Goal: Task Accomplishment & Management: Manage account settings

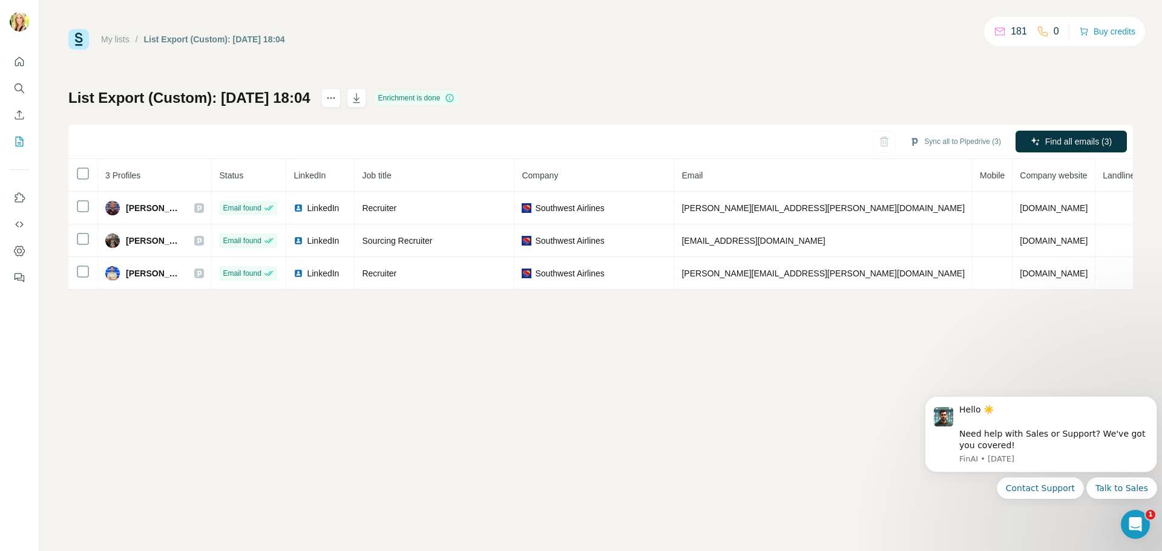
click at [113, 39] on link "My lists" at bounding box center [115, 40] width 28 height 10
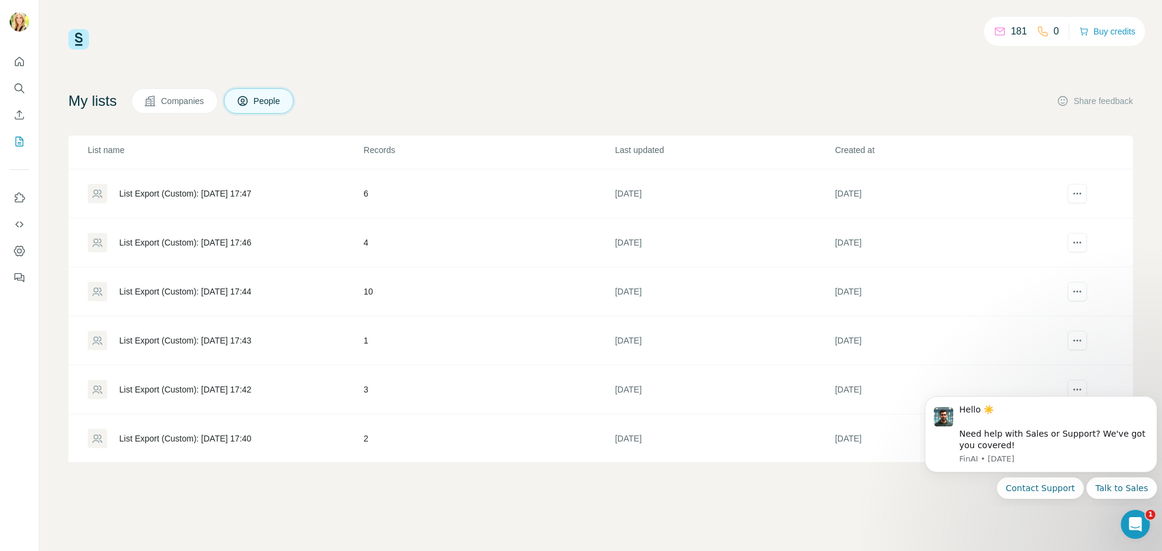
scroll to position [1174, 0]
click at [1127, 528] on div "Open Intercom Messenger" at bounding box center [1134, 523] width 40 height 40
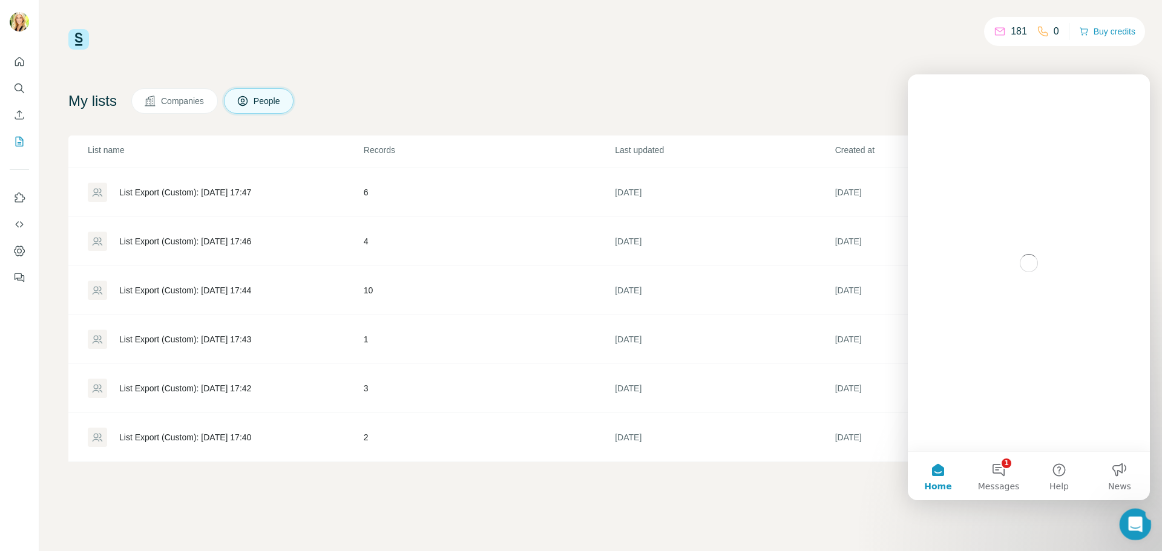
scroll to position [0, 0]
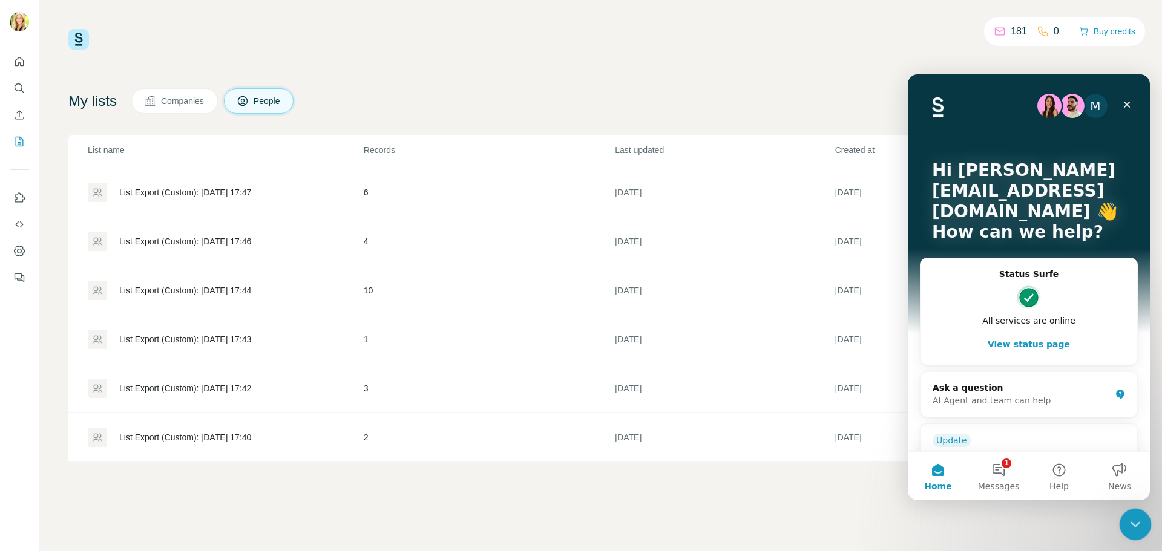
click at [1128, 523] on icon "Close Intercom Messenger" at bounding box center [1134, 523] width 15 height 15
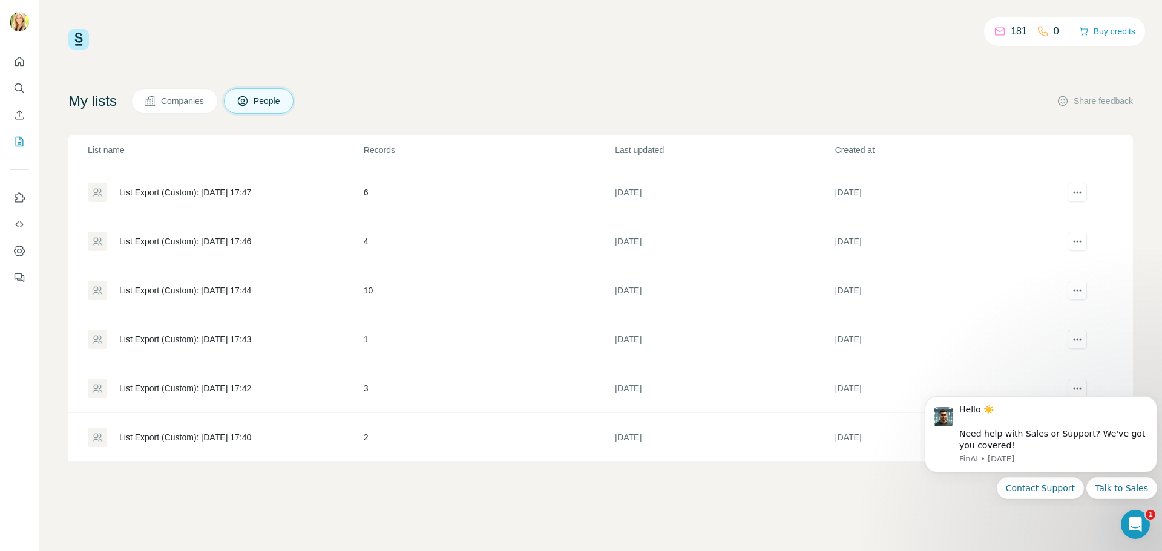
click at [1004, 522] on div "181 0 Buy credits My lists Companies People Share feedback List name Records La…" at bounding box center [600, 275] width 1123 height 551
click at [1155, 400] on icon "Dismiss notification" at bounding box center [1153, 400] width 4 height 4
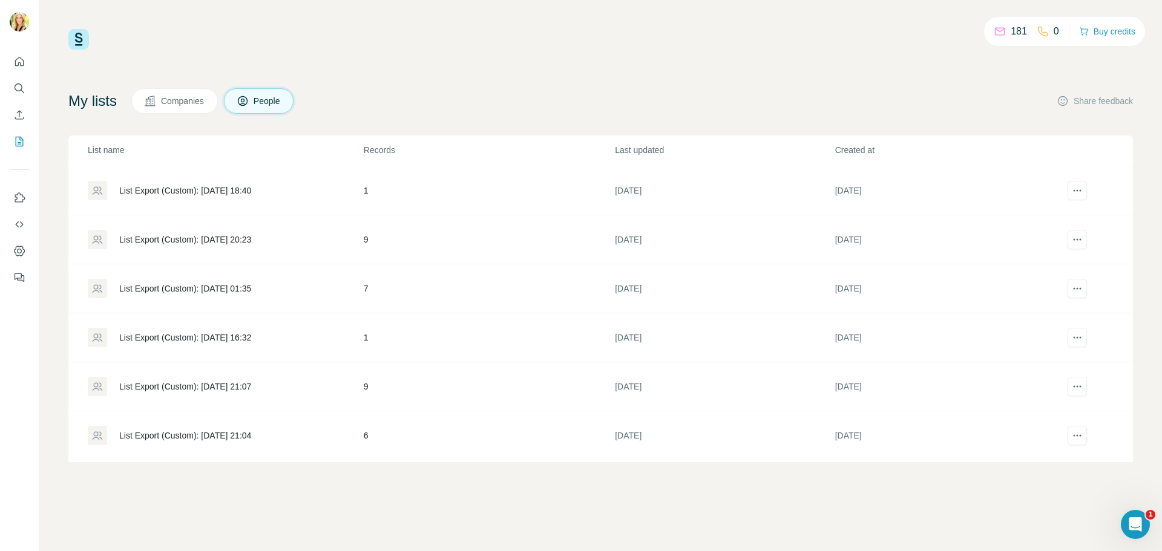
scroll to position [3014, 0]
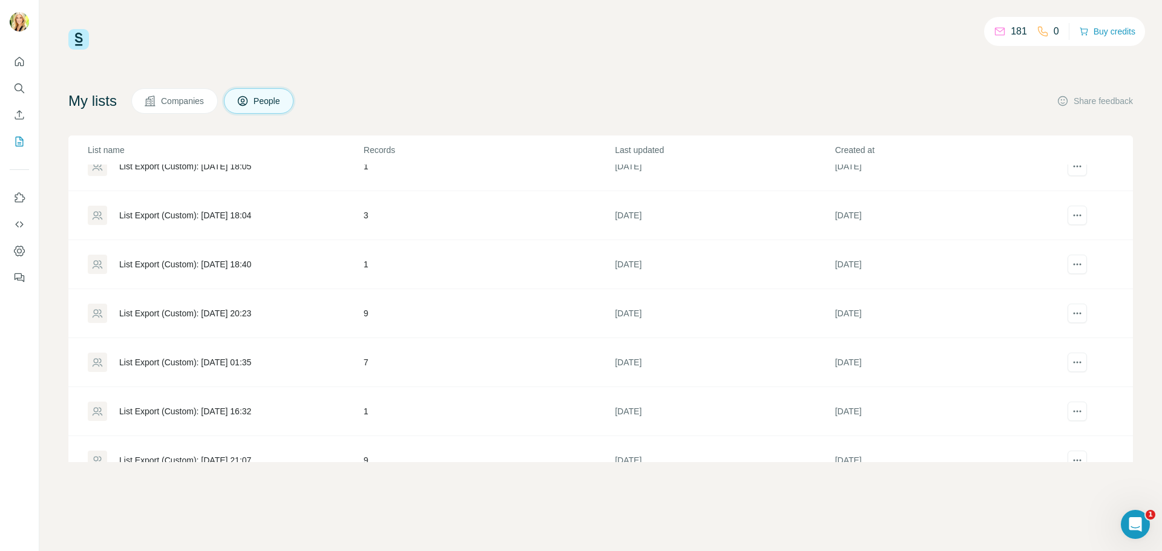
click at [251, 360] on div "List Export (Custom): [DATE] 01:35" at bounding box center [185, 363] width 132 height 12
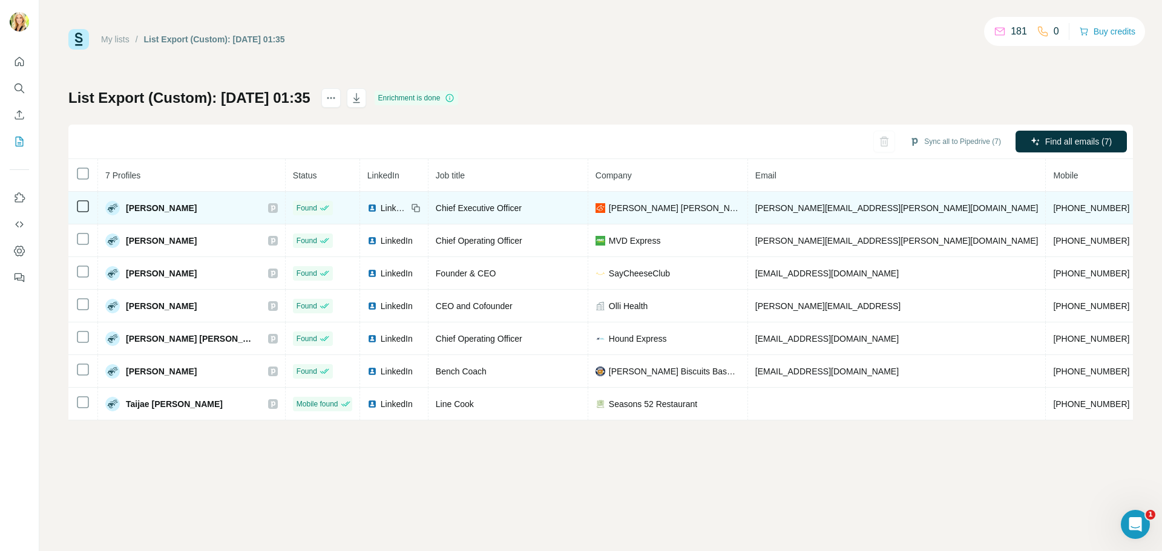
click at [367, 207] on div "LinkedIn" at bounding box center [387, 208] width 40 height 12
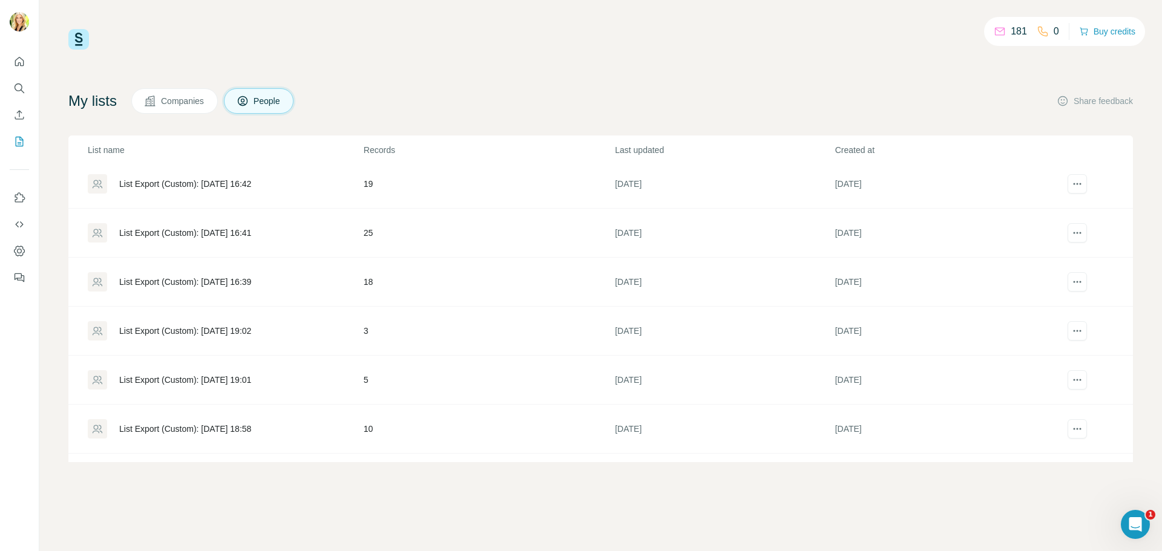
scroll to position [2240, 0]
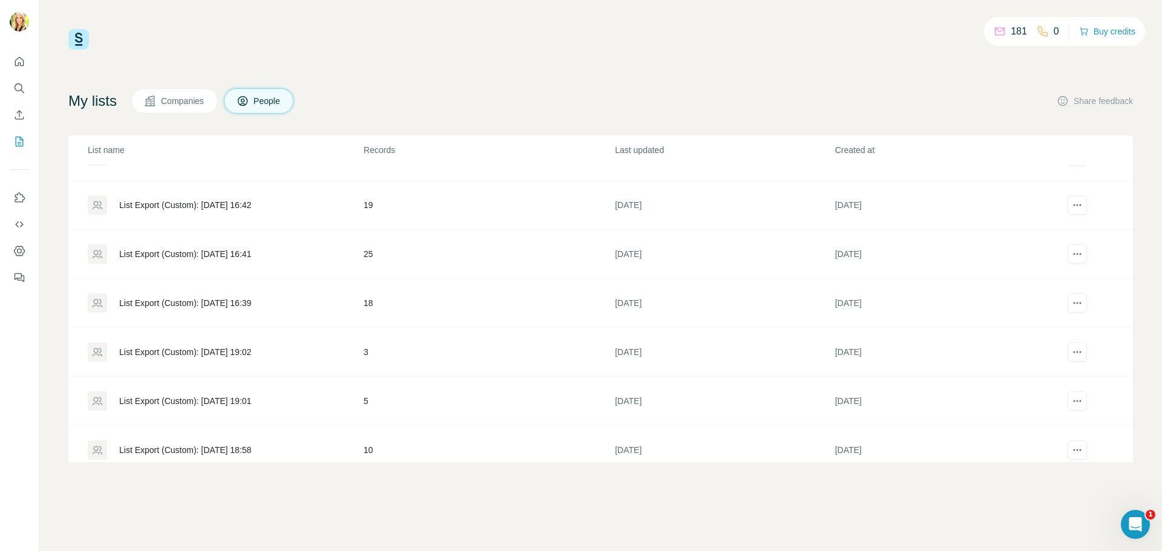
click at [205, 300] on div "List Export (Custom): [DATE] 16:39" at bounding box center [185, 303] width 132 height 12
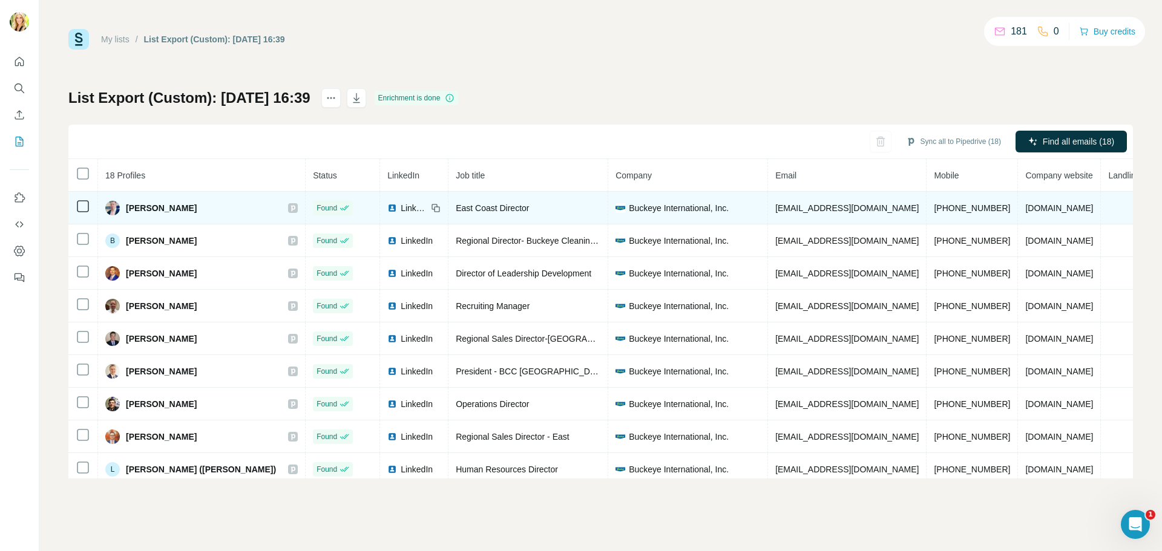
click at [401, 210] on span "LinkedIn" at bounding box center [414, 208] width 27 height 12
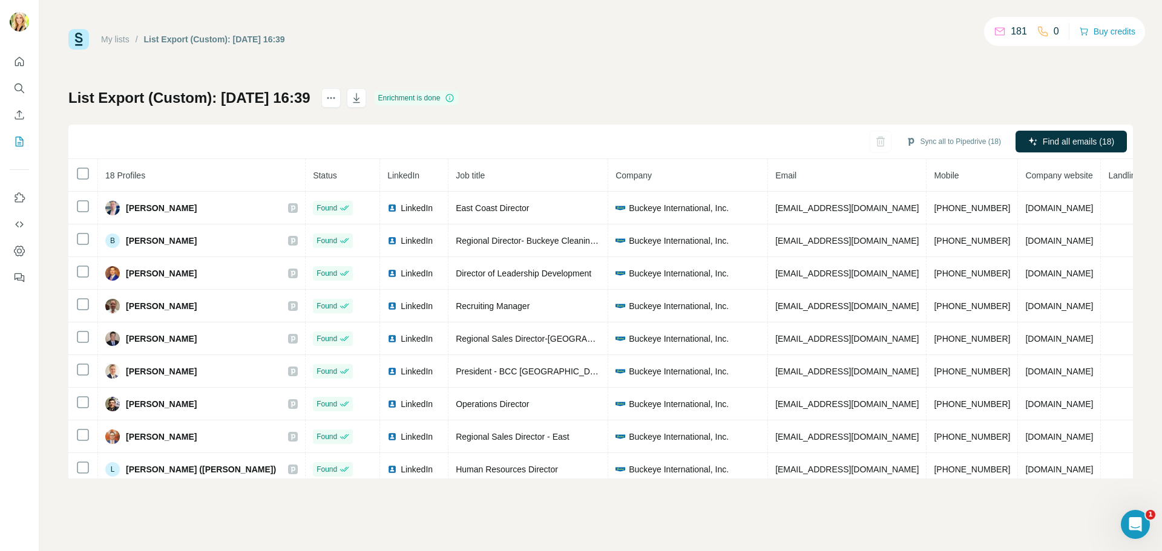
drag, startPoint x: 358, startPoint y: 242, endPoint x: 505, endPoint y: 145, distance: 176.5
click at [505, 145] on div "Sync all to Pipedrive (18) Find all emails (18)" at bounding box center [600, 142] width 1065 height 35
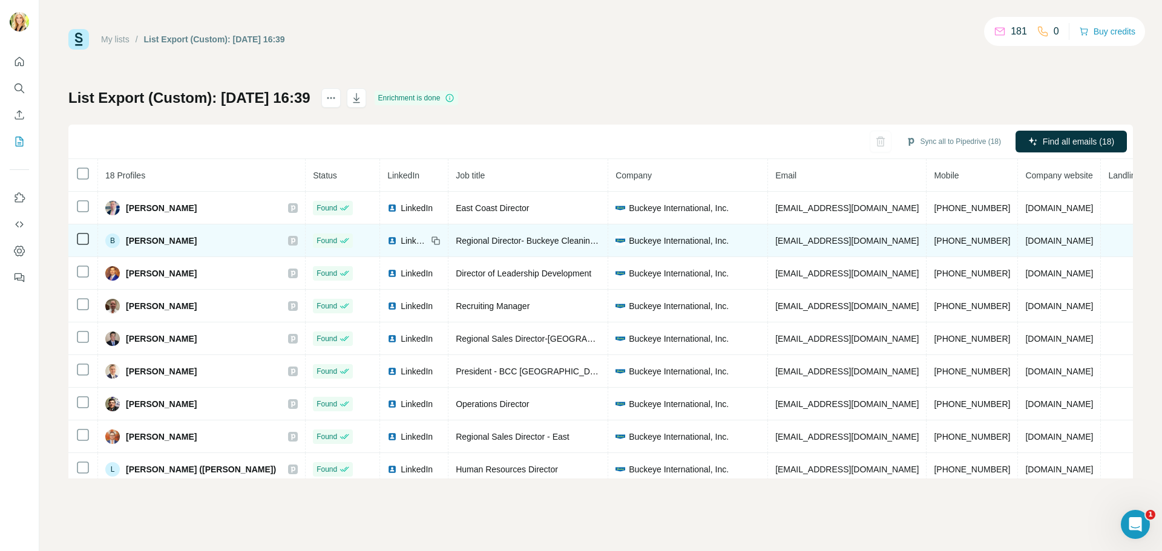
drag, startPoint x: 354, startPoint y: 239, endPoint x: 342, endPoint y: 239, distance: 12.1
click at [387, 239] on img at bounding box center [392, 241] width 10 height 10
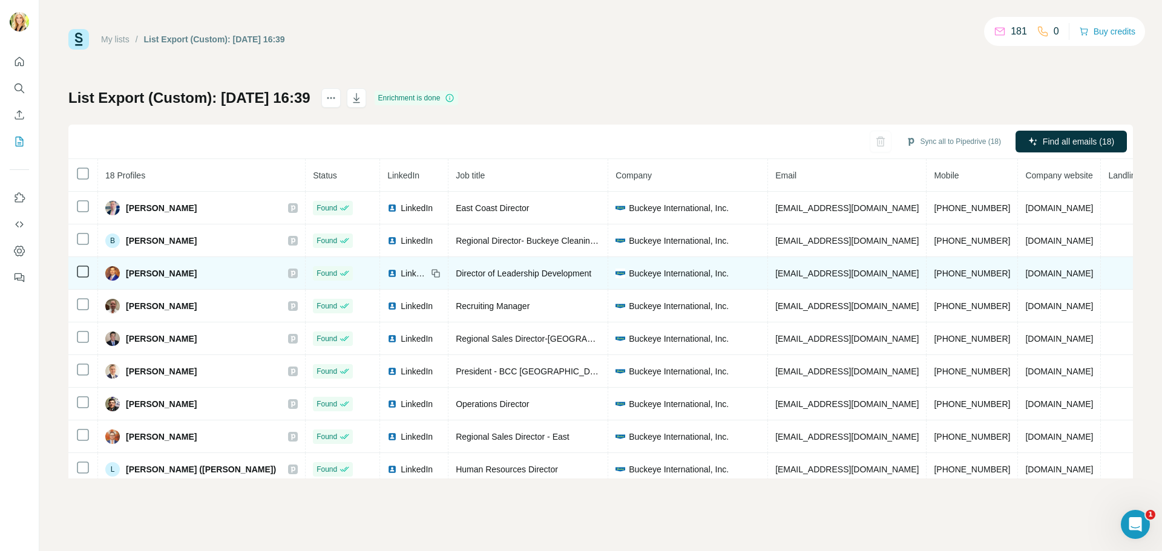
click at [401, 277] on span "LinkedIn" at bounding box center [414, 274] width 27 height 12
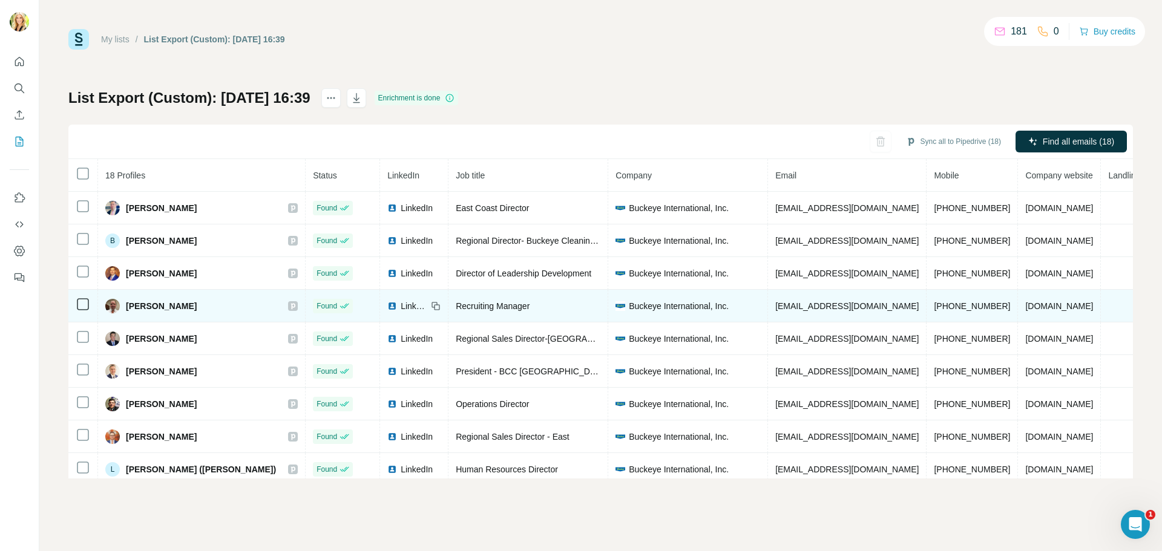
click at [401, 307] on span "LinkedIn" at bounding box center [414, 306] width 27 height 12
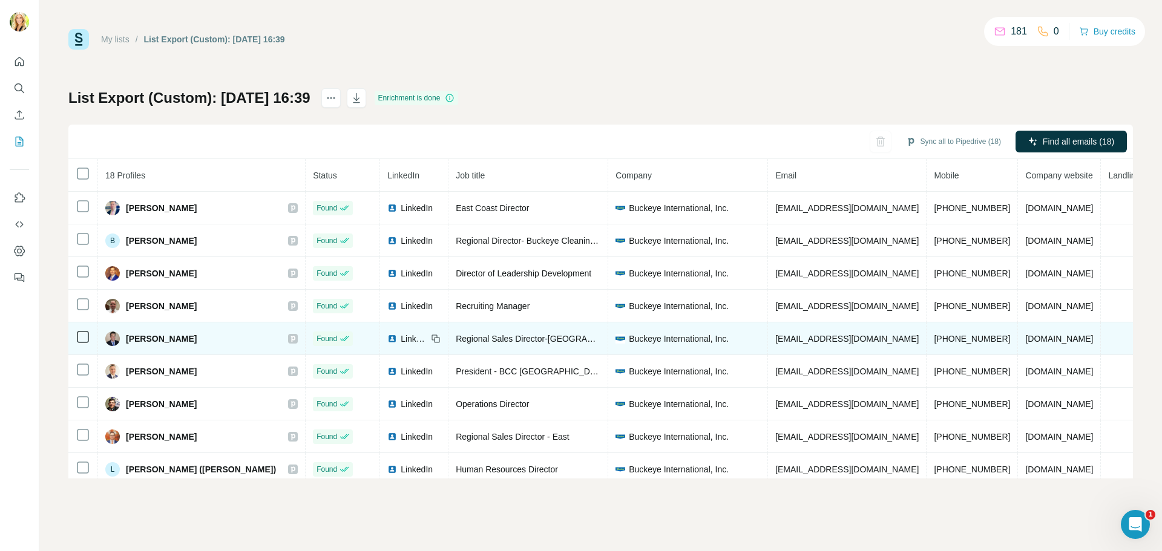
click at [401, 340] on span "LinkedIn" at bounding box center [414, 339] width 27 height 12
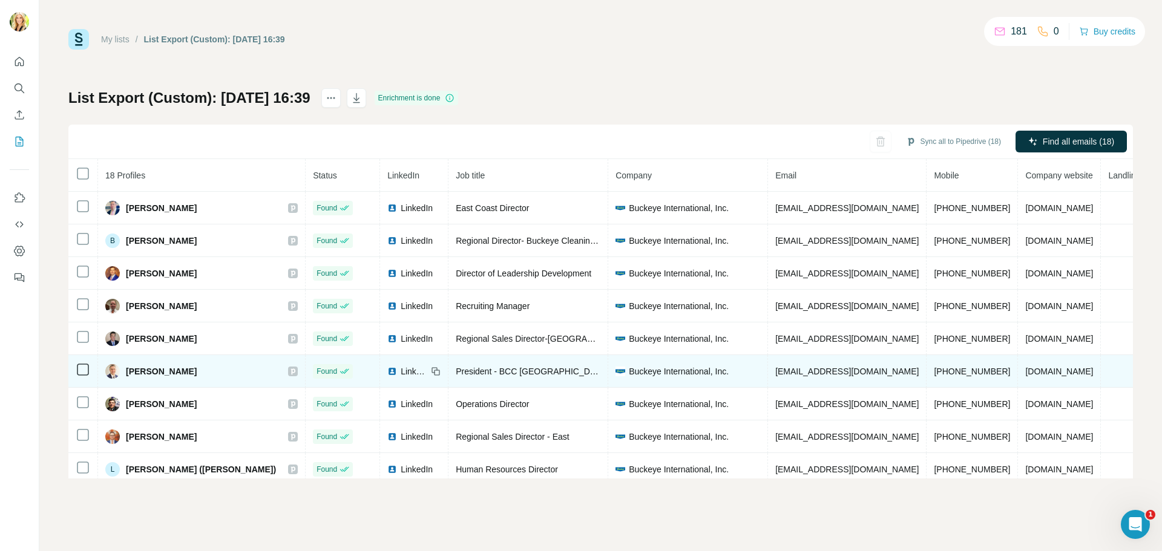
click at [401, 372] on span "LinkedIn" at bounding box center [414, 372] width 27 height 12
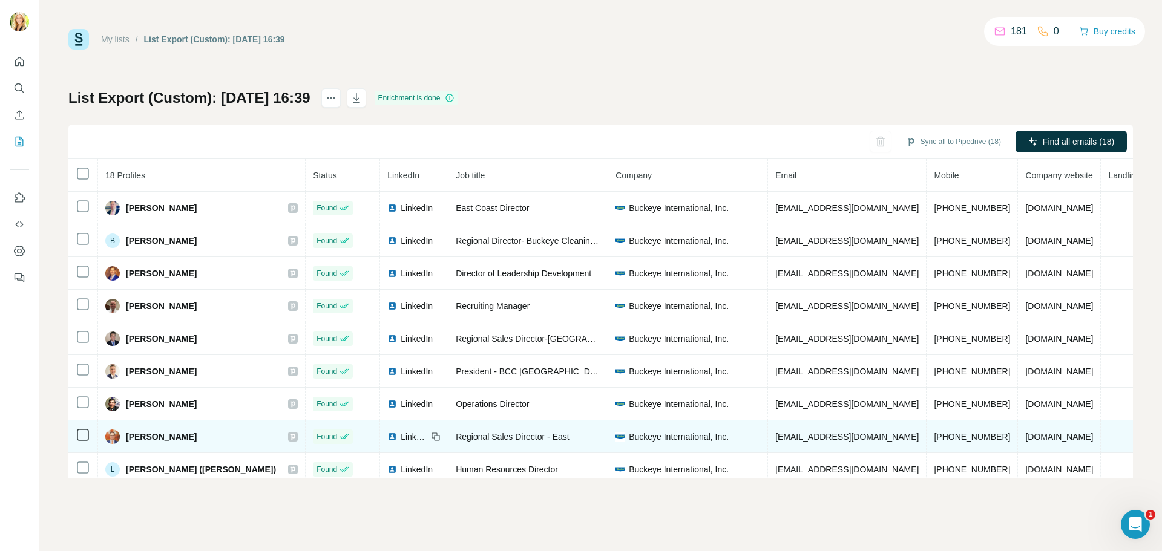
click at [401, 435] on span "LinkedIn" at bounding box center [414, 437] width 27 height 12
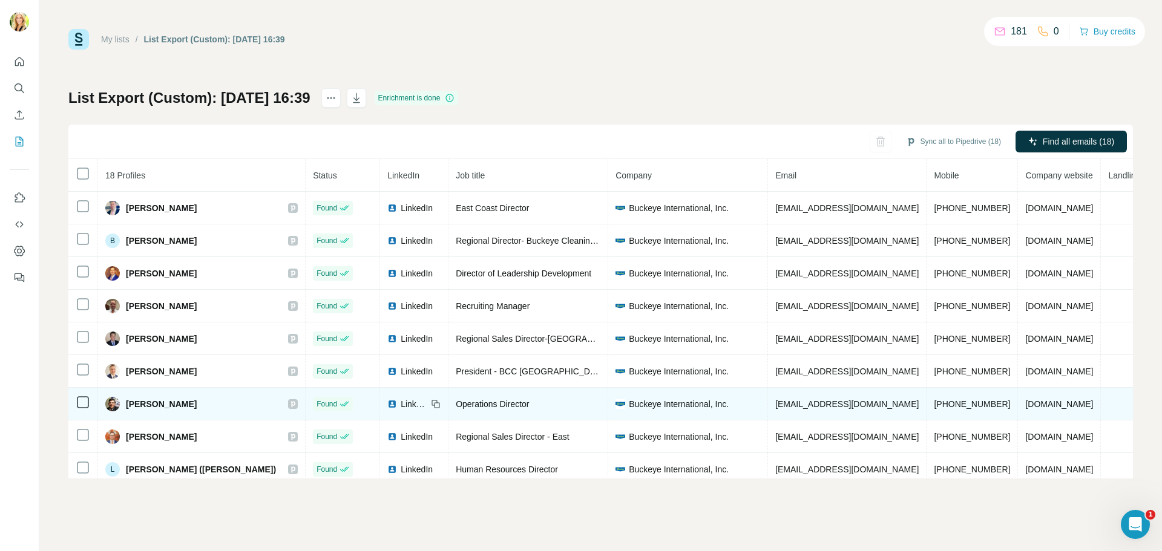
click at [401, 407] on span "LinkedIn" at bounding box center [414, 404] width 27 height 12
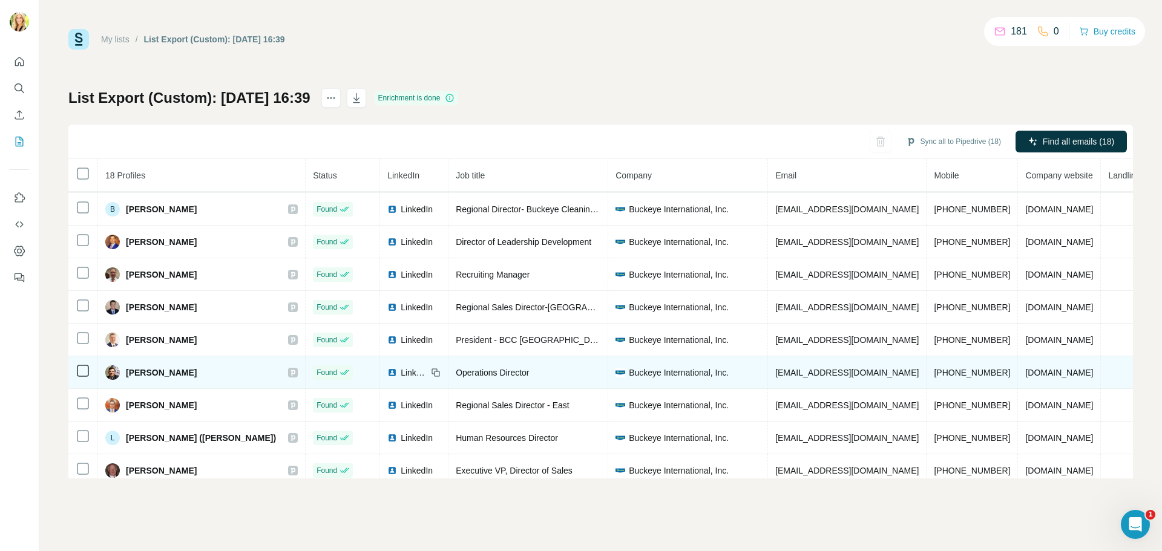
scroll to position [46, 0]
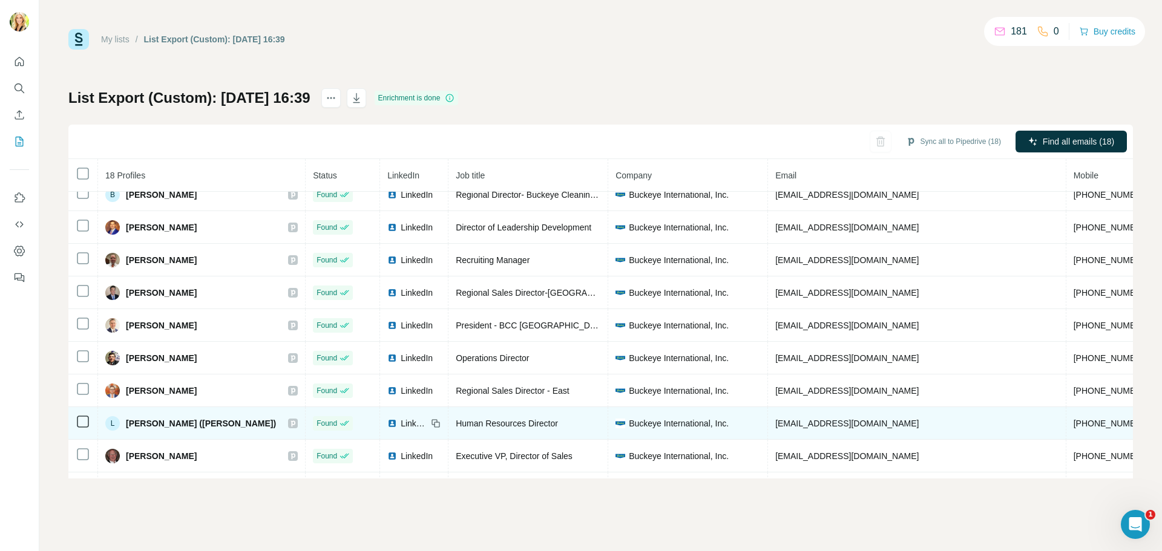
click at [401, 425] on span "LinkedIn" at bounding box center [414, 424] width 27 height 12
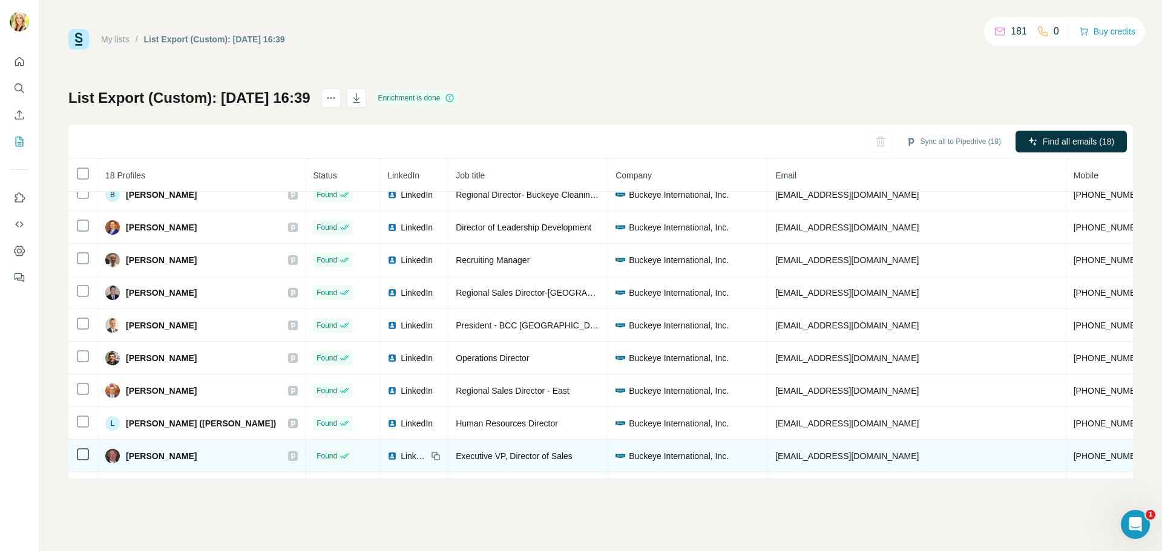
click at [401, 456] on span "LinkedIn" at bounding box center [414, 456] width 27 height 12
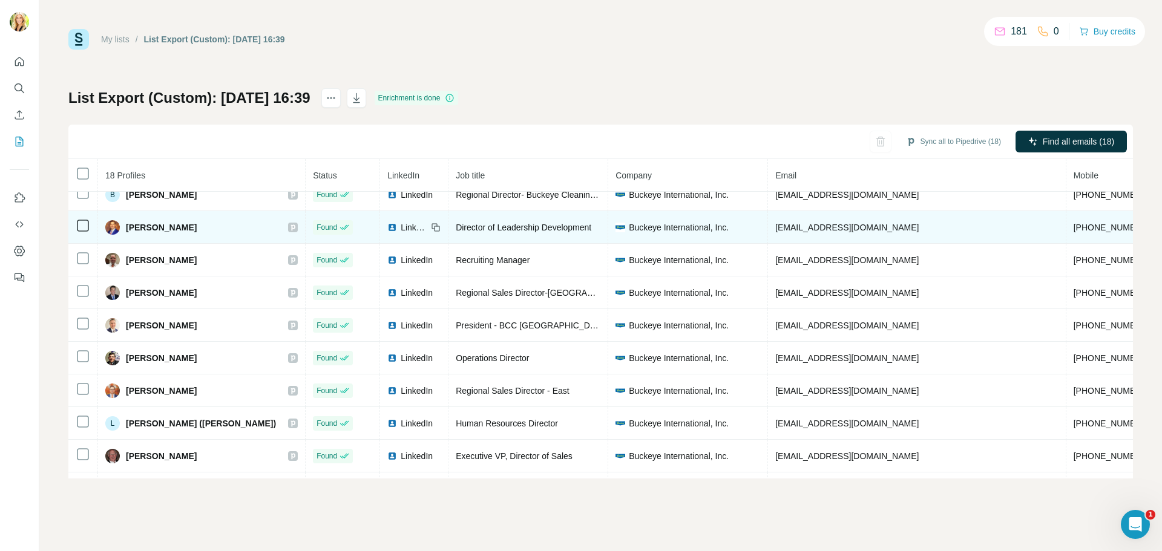
scroll to position [0, 0]
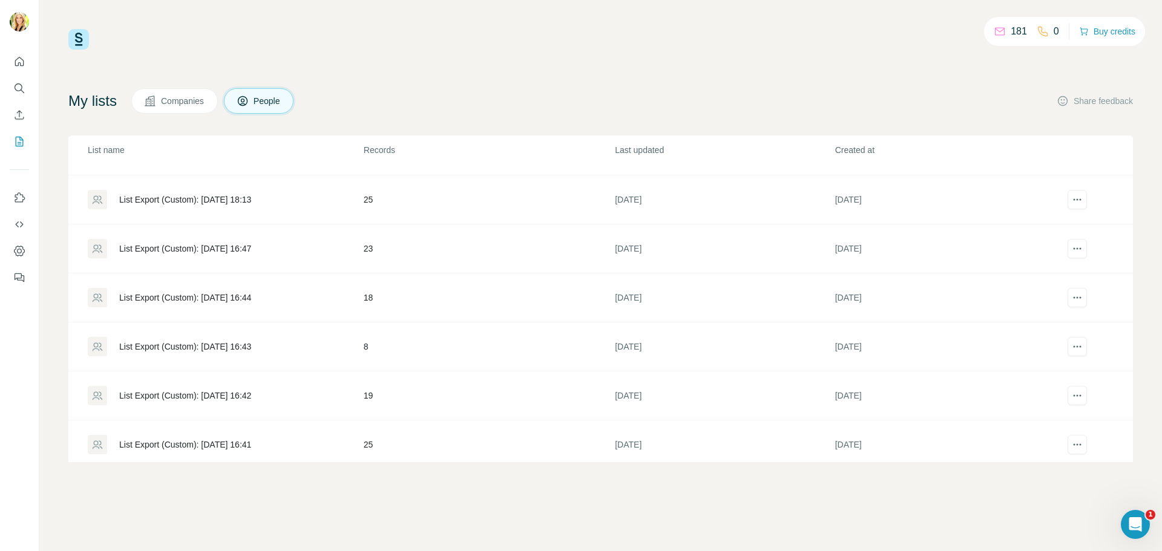
scroll to position [2033, 0]
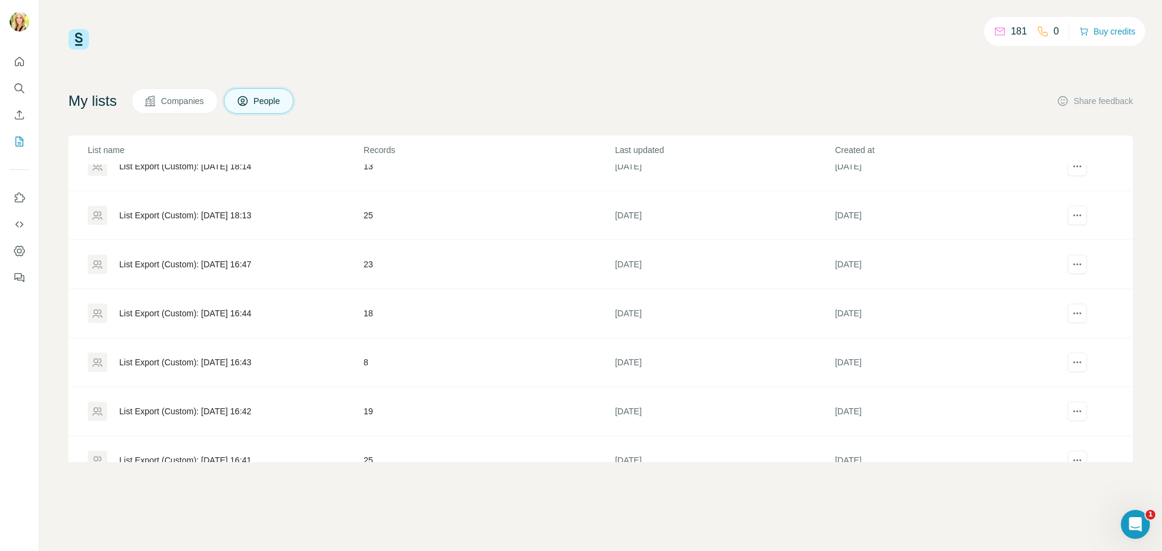
click at [251, 266] on div "List Export (Custom): [DATE] 16:47" at bounding box center [185, 264] width 132 height 12
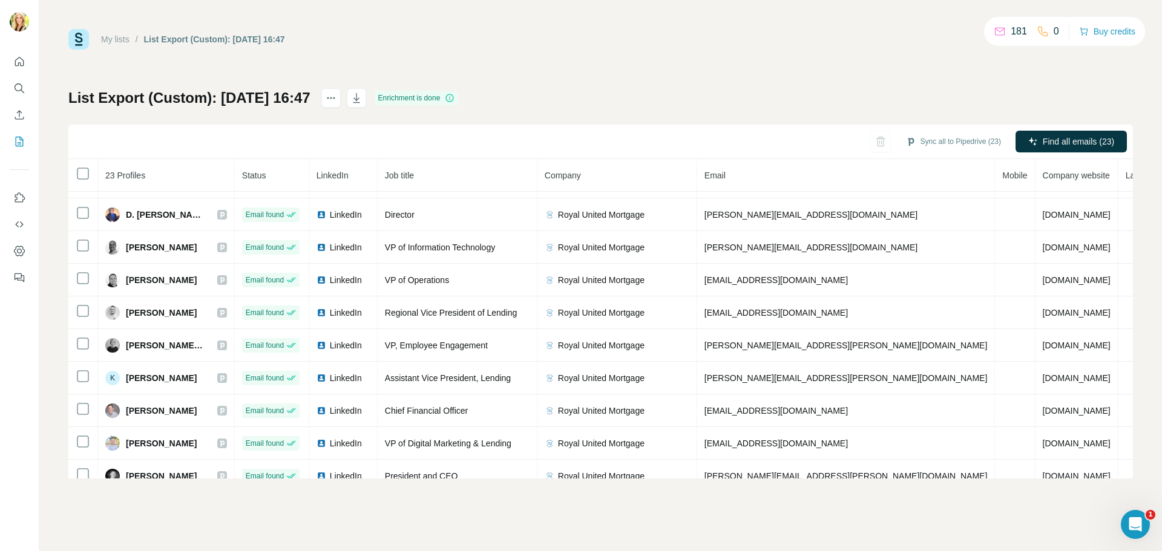
scroll to position [373, 0]
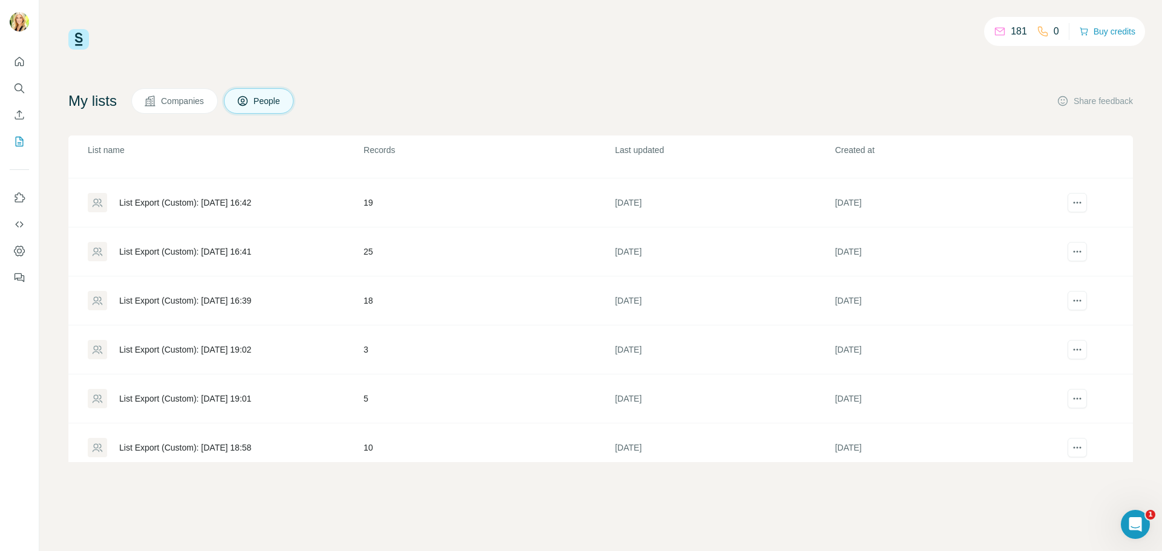
scroll to position [2221, 0]
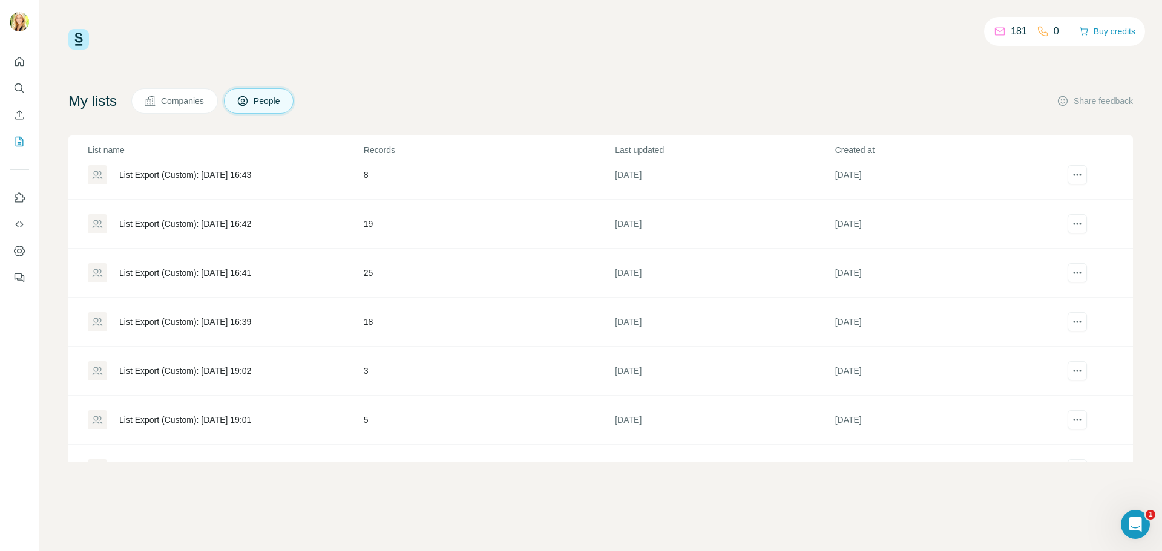
click at [248, 223] on div "List Export (Custom): [DATE] 16:42" at bounding box center [185, 224] width 132 height 12
